Goal: Find contact information: Find contact information

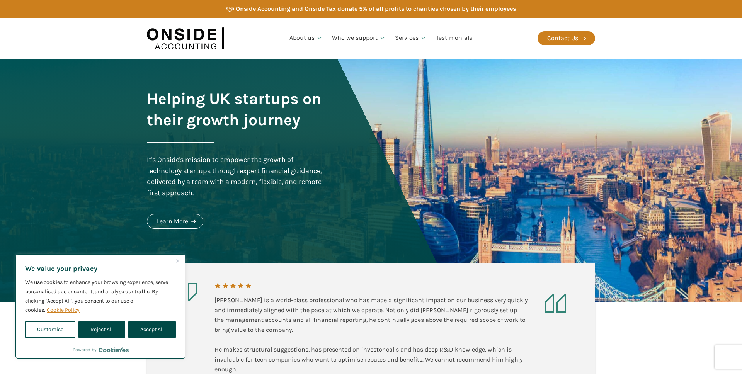
drag, startPoint x: 163, startPoint y: 331, endPoint x: 156, endPoint y: 324, distance: 9.3
click at [159, 327] on button "Accept All" at bounding box center [152, 329] width 48 height 17
checkbox input "true"
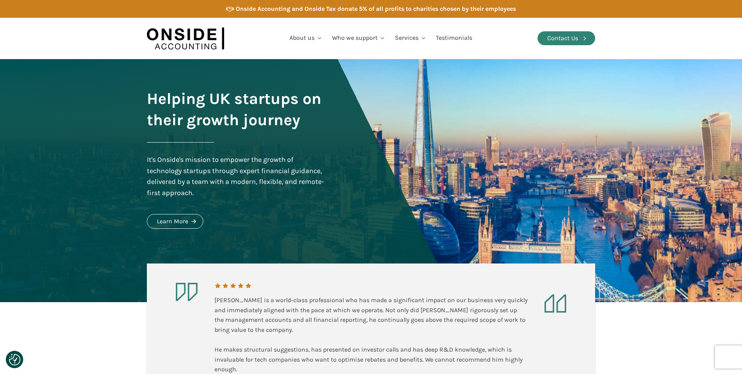
click at [563, 37] on div "Contact Us" at bounding box center [562, 38] width 31 height 10
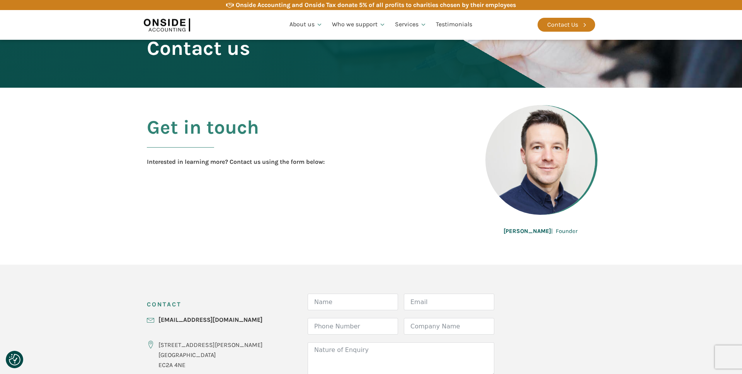
scroll to position [191, 0]
